Goal: Task Accomplishment & Management: Use online tool/utility

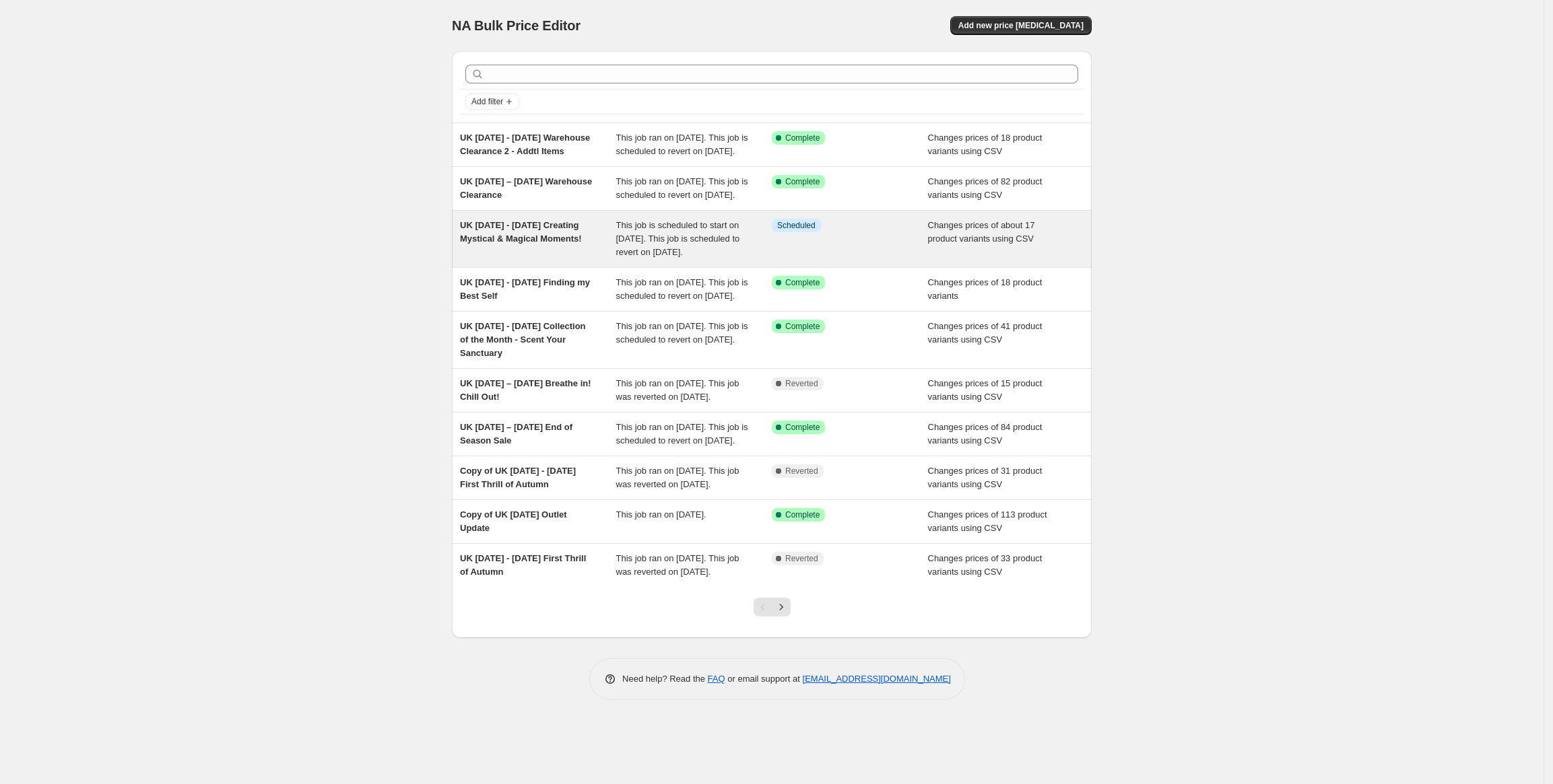
click at [535, 244] on span "UK [DATE] - [DATE] Creating Mystical & Magical Moments!" at bounding box center [520, 232] width 122 height 23
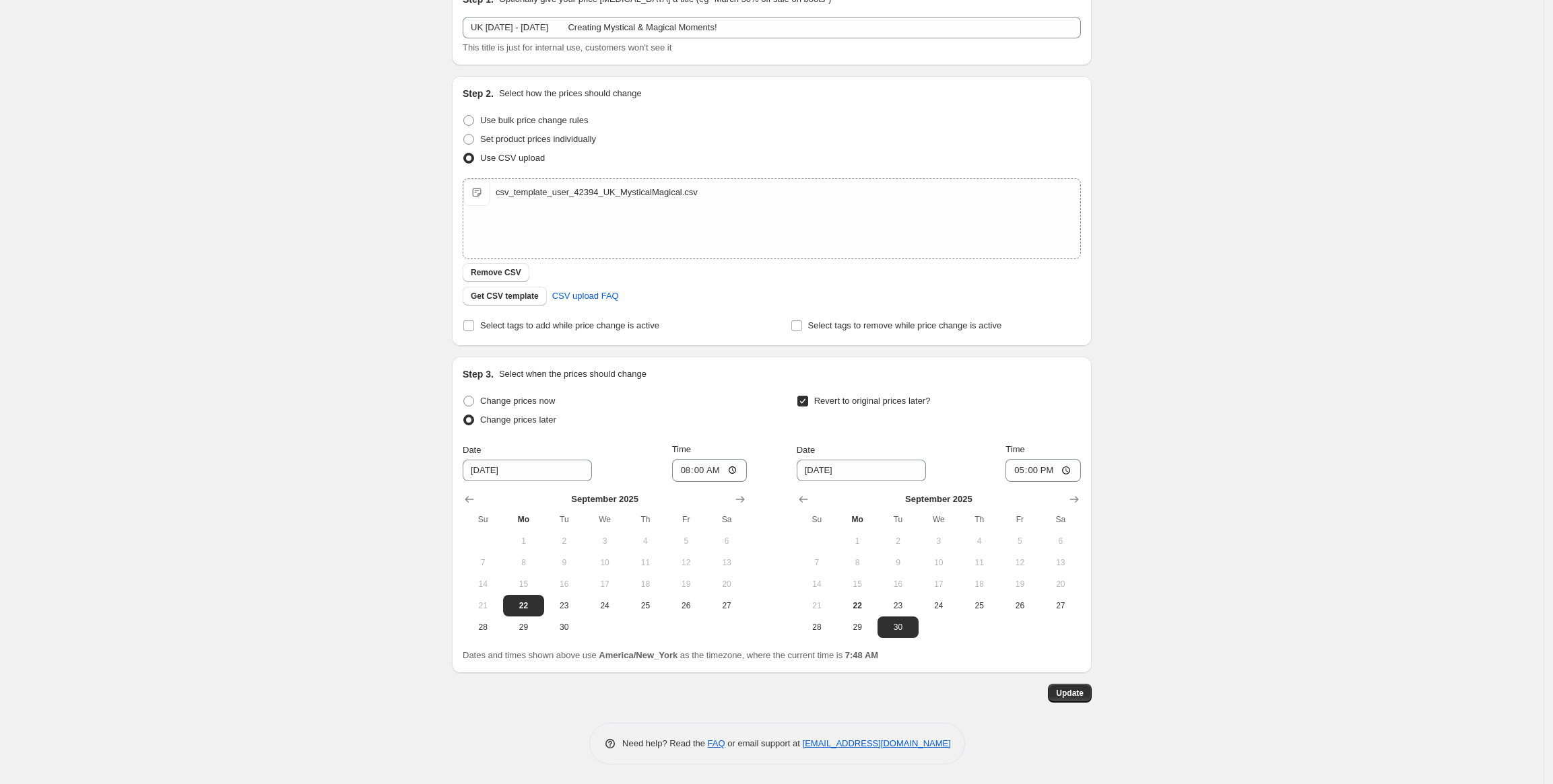
scroll to position [152, 0]
click at [472, 404] on span at bounding box center [469, 401] width 11 height 11
click at [464, 396] on input "Change prices now" at bounding box center [464, 395] width 1 height 1
radio input "true"
click at [1079, 692] on span "Update" at bounding box center [1070, 693] width 28 height 11
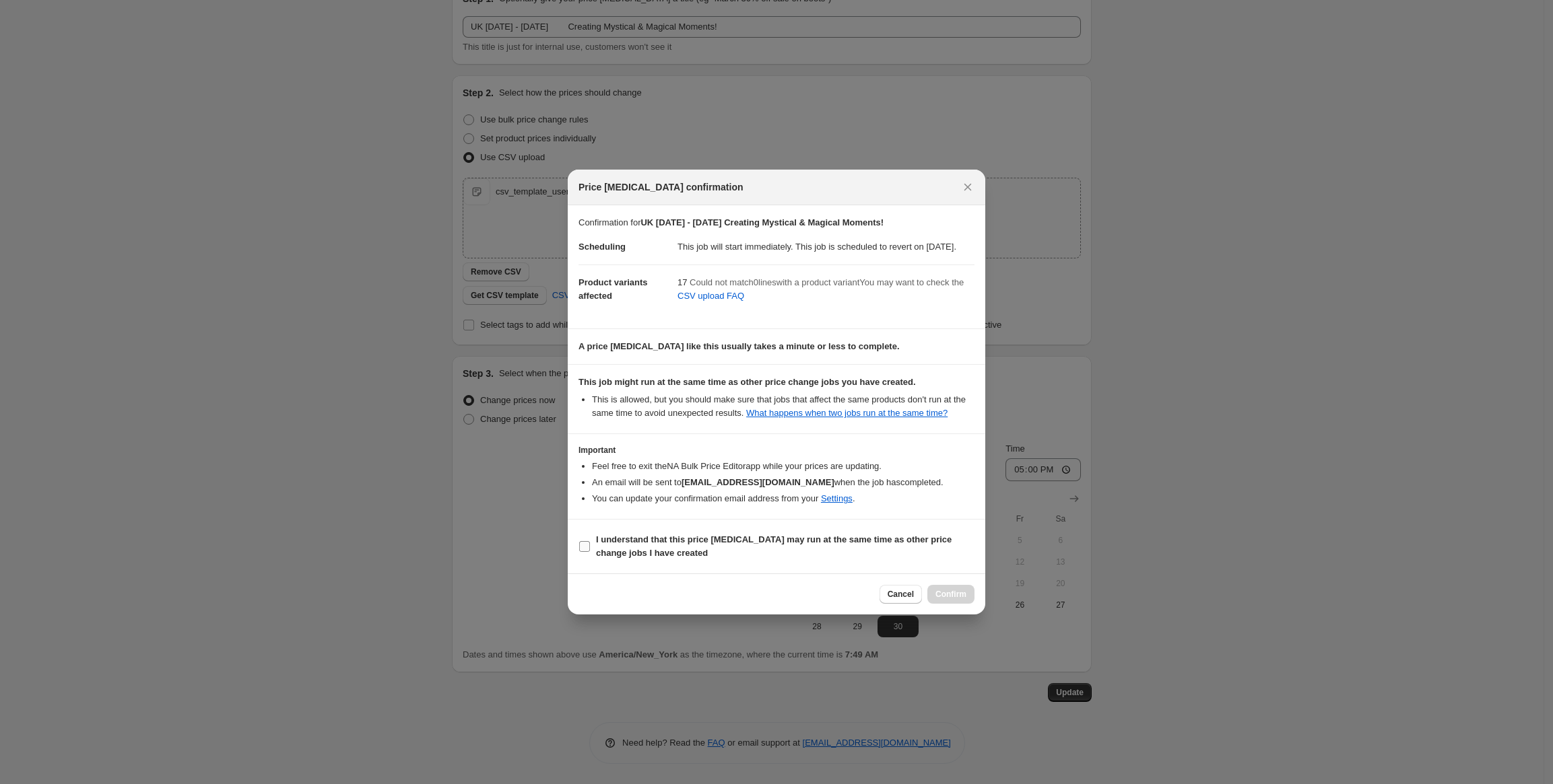
drag, startPoint x: 582, startPoint y: 554, endPoint x: 609, endPoint y: 556, distance: 27.1
click at [582, 552] on input "I understand that this price [MEDICAL_DATA] may run at the same time as other p…" at bounding box center [584, 546] width 11 height 11
checkbox input "true"
click at [953, 599] on span "Confirm" at bounding box center [951, 595] width 31 height 11
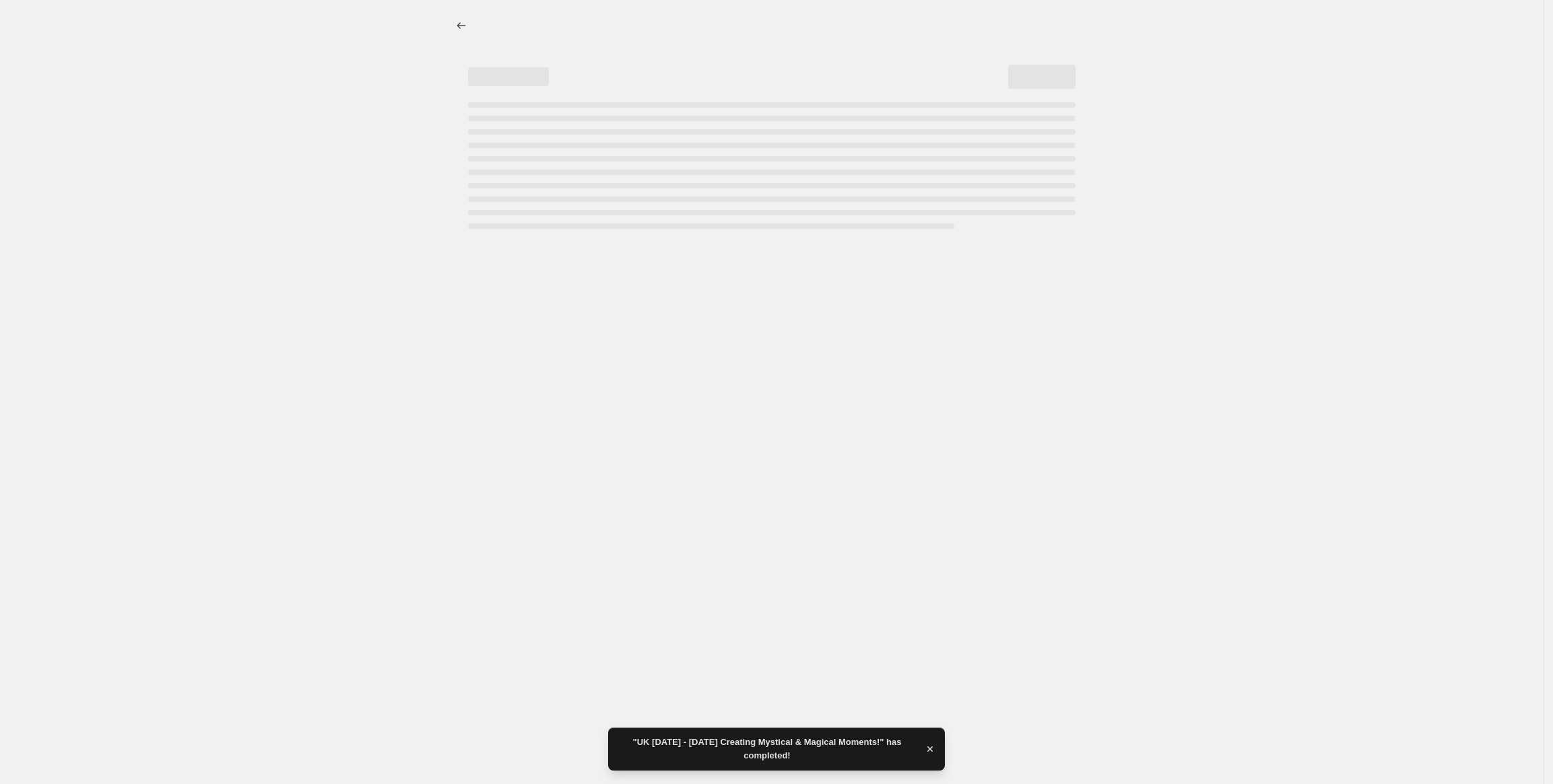
scroll to position [0, 0]
